Goal: Contribute content: Contribute content

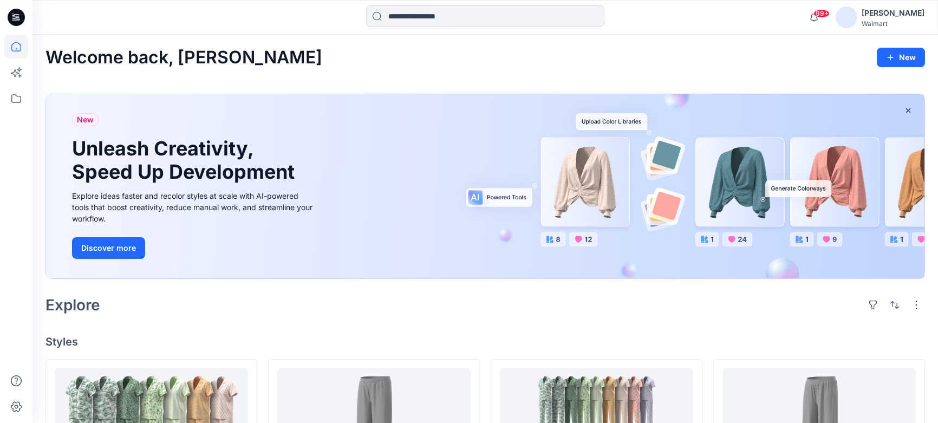
scroll to position [147, 0]
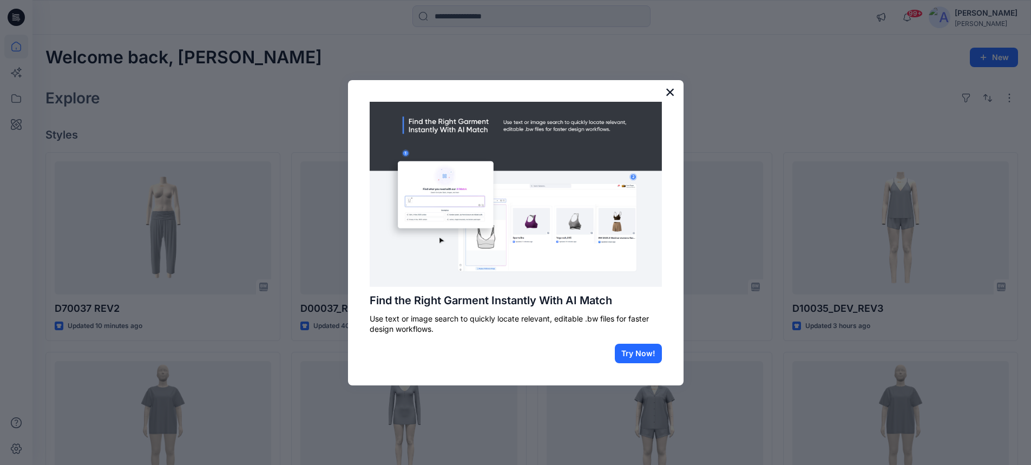
click at [674, 99] on button "×" at bounding box center [670, 91] width 10 height 17
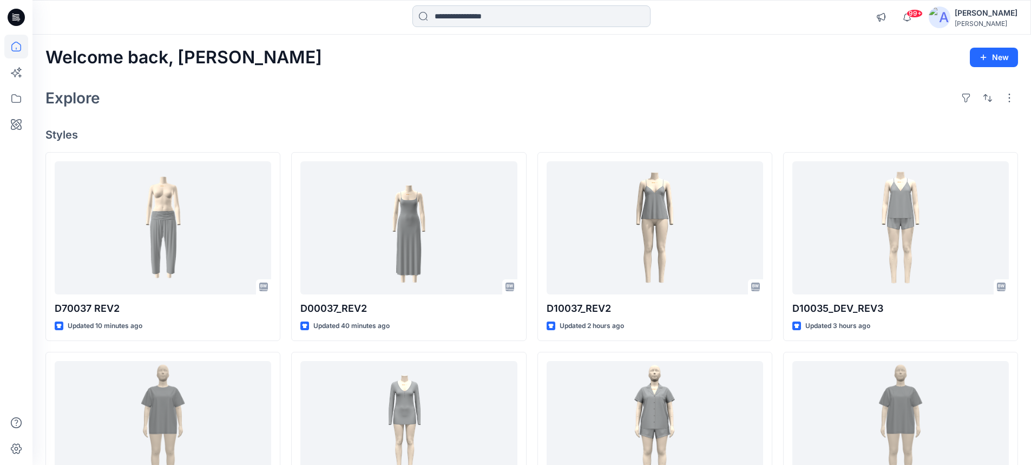
click at [522, 25] on input at bounding box center [531, 16] width 238 height 22
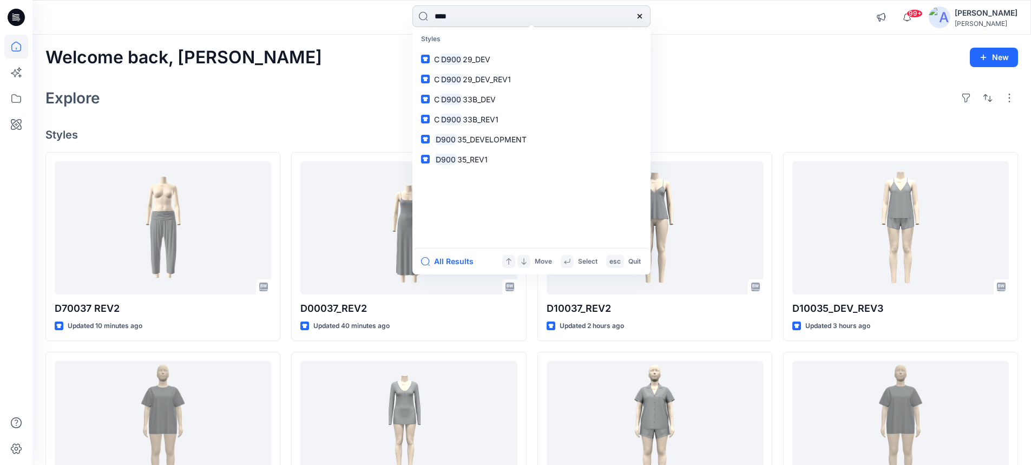
click at [479, 21] on input "****" at bounding box center [531, 16] width 238 height 22
type input "******"
click at [456, 57] on mark "D90037" at bounding box center [450, 59] width 32 height 12
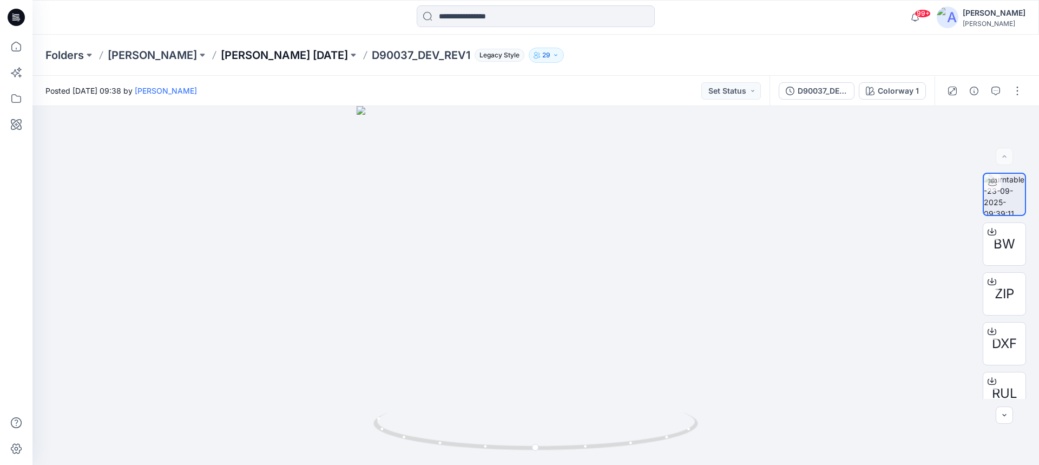
click at [249, 56] on p "[PERSON_NAME] [DATE]" at bounding box center [284, 55] width 127 height 15
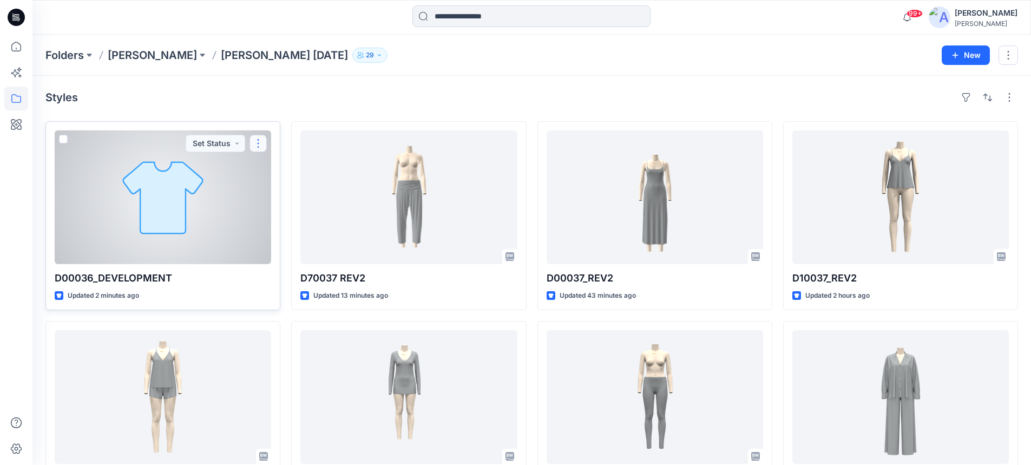
click at [264, 146] on button "button" at bounding box center [258, 143] width 17 height 17
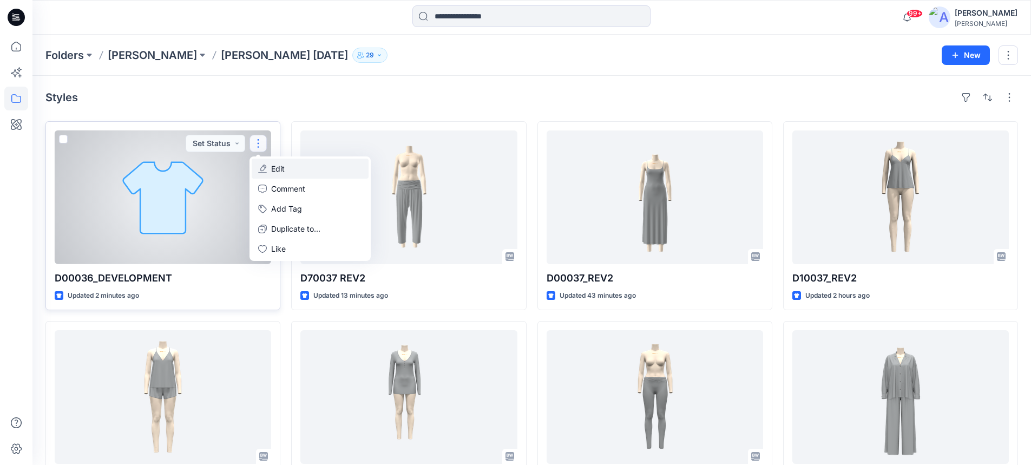
click at [270, 165] on button "Edit" at bounding box center [310, 169] width 117 height 20
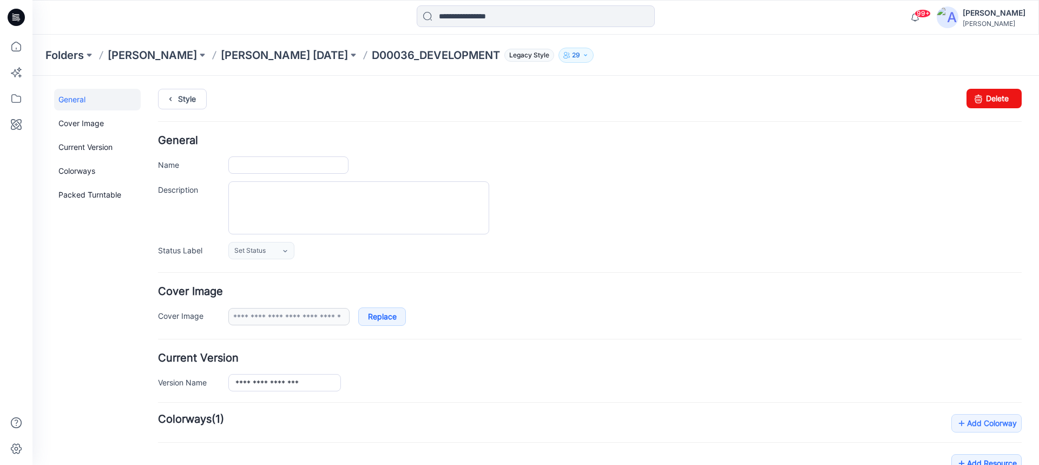
type input "**********"
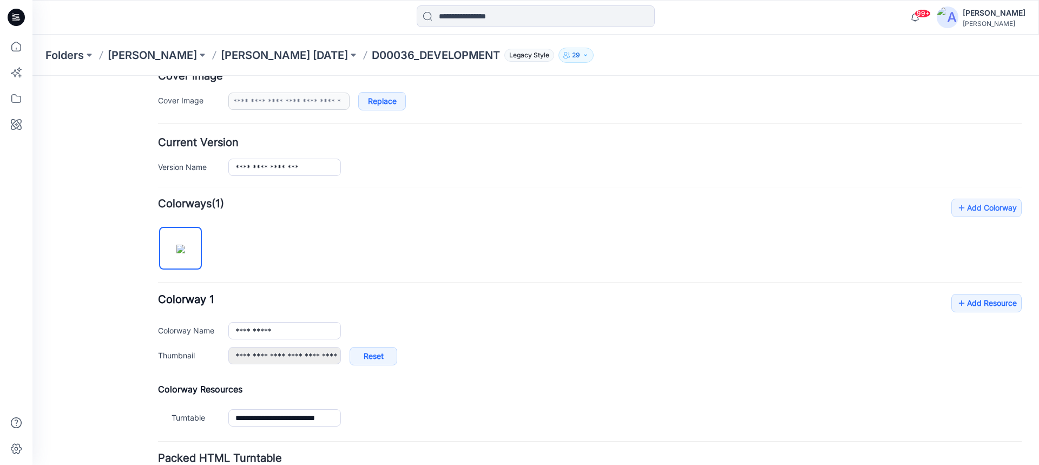
scroll to position [217, 0]
click at [960, 306] on link "Add Resource" at bounding box center [987, 302] width 70 height 18
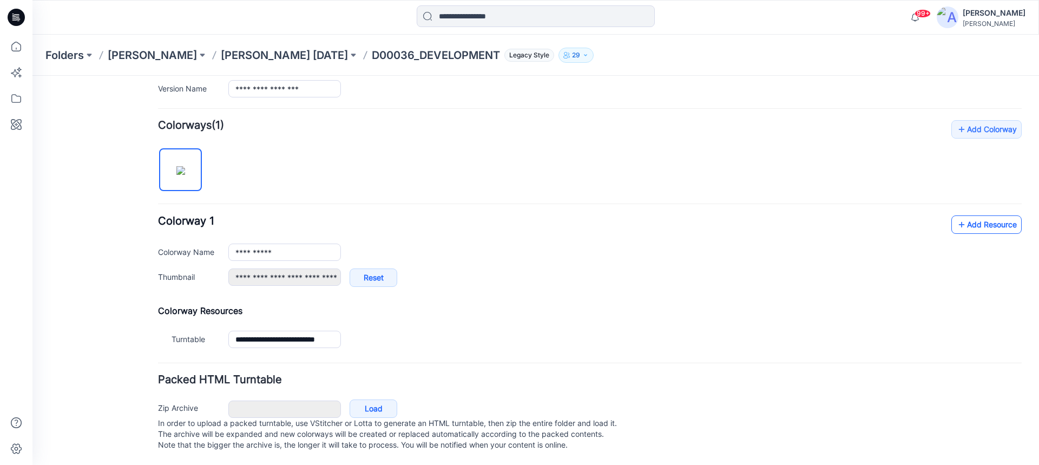
scroll to position [305, 0]
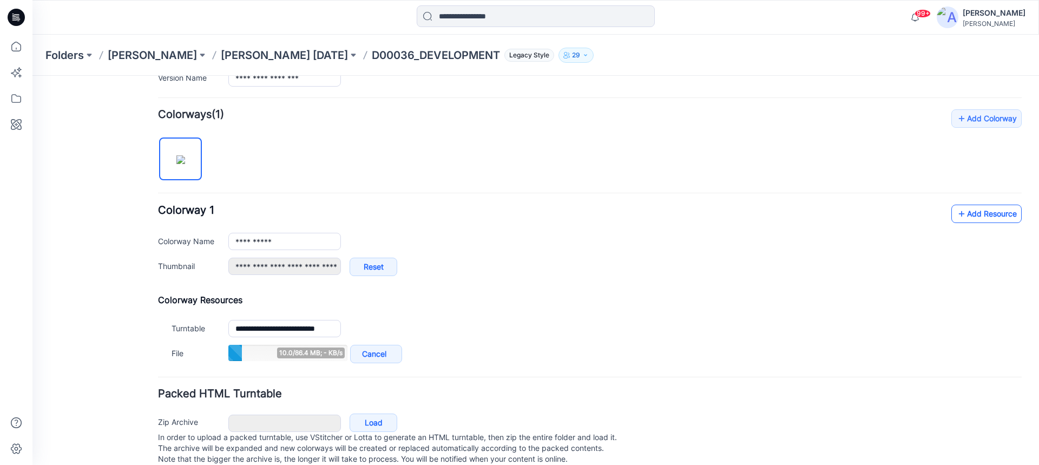
click at [959, 217] on link "Add Resource" at bounding box center [987, 214] width 70 height 18
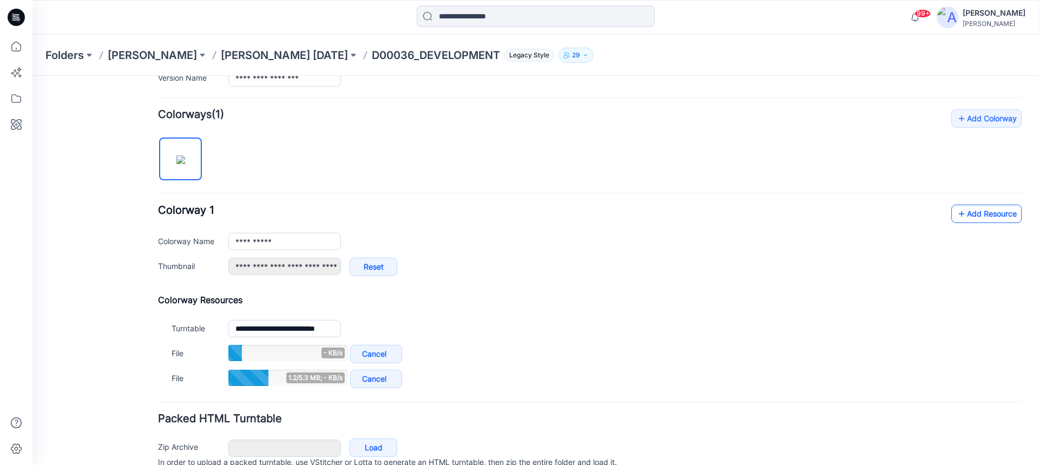
click at [996, 217] on link "Add Resource" at bounding box center [987, 214] width 70 height 18
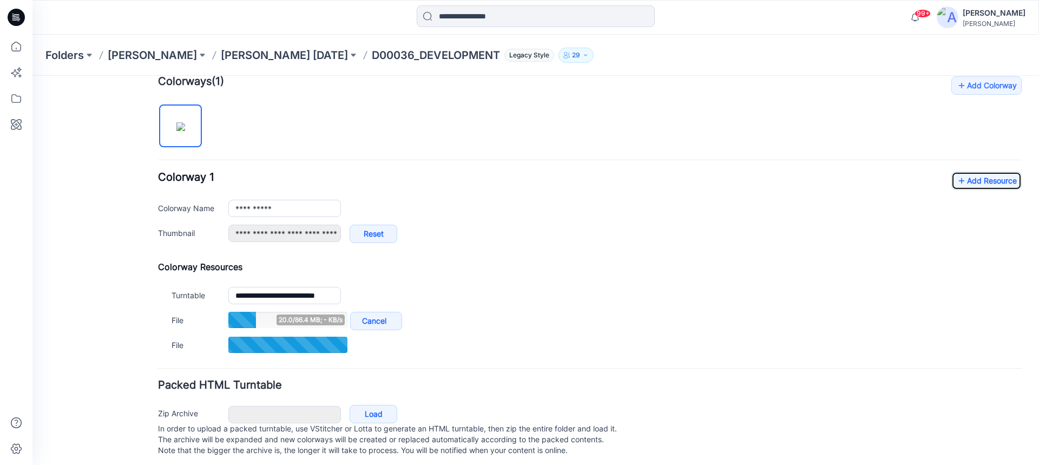
scroll to position [354, 0]
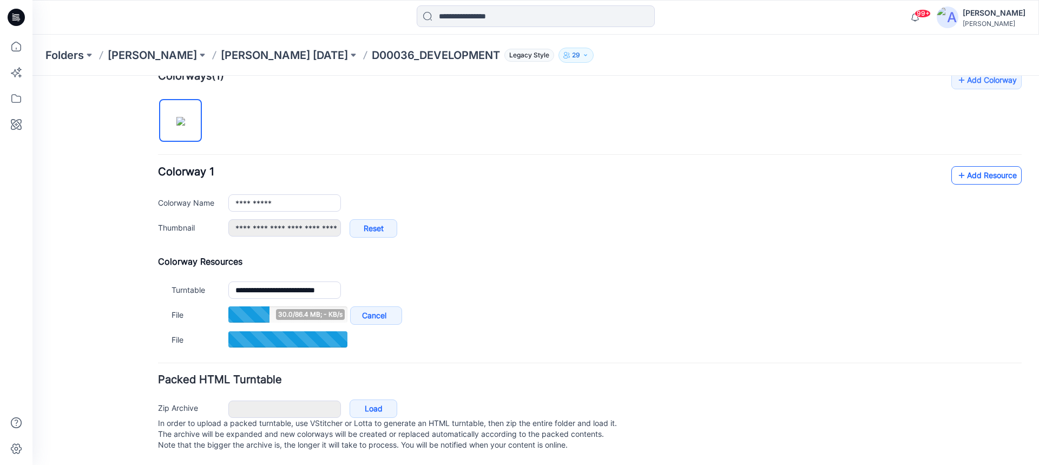
click at [981, 166] on link "Add Resource" at bounding box center [987, 175] width 70 height 18
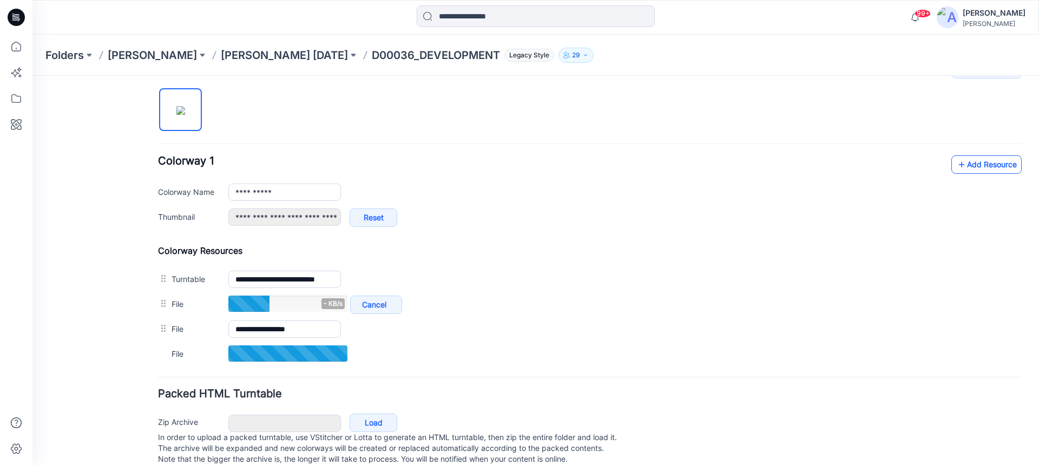
click at [959, 170] on link "Add Resource" at bounding box center [987, 164] width 70 height 18
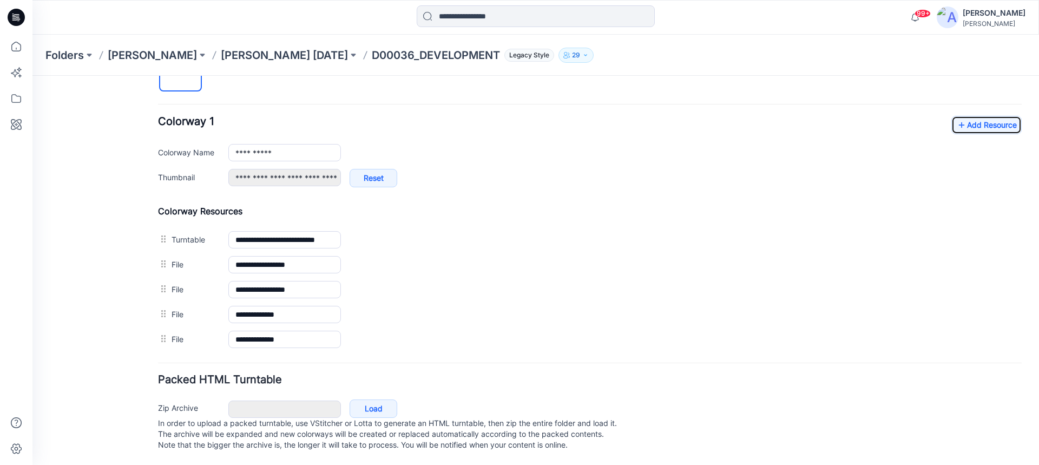
scroll to position [242, 0]
